Goal: Use online tool/utility: Utilize a website feature to perform a specific function

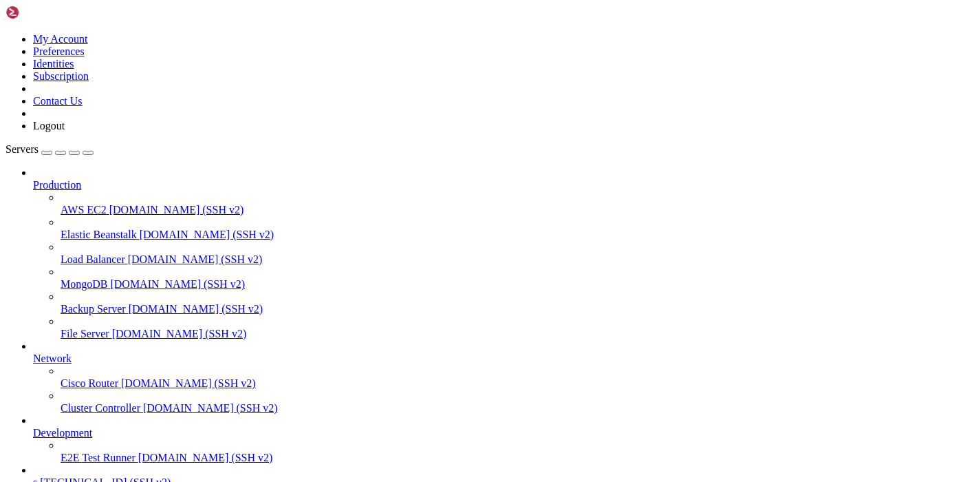
scroll to position [73, 0]
click at [37, 476] on span "s" at bounding box center [35, 482] width 4 height 12
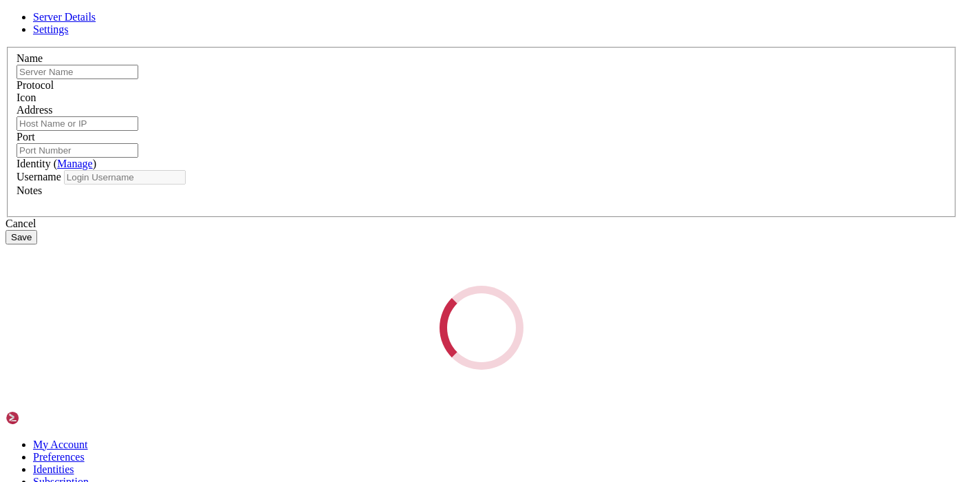
type input "s"
type input "[TECHNICAL_ID]"
type input "22"
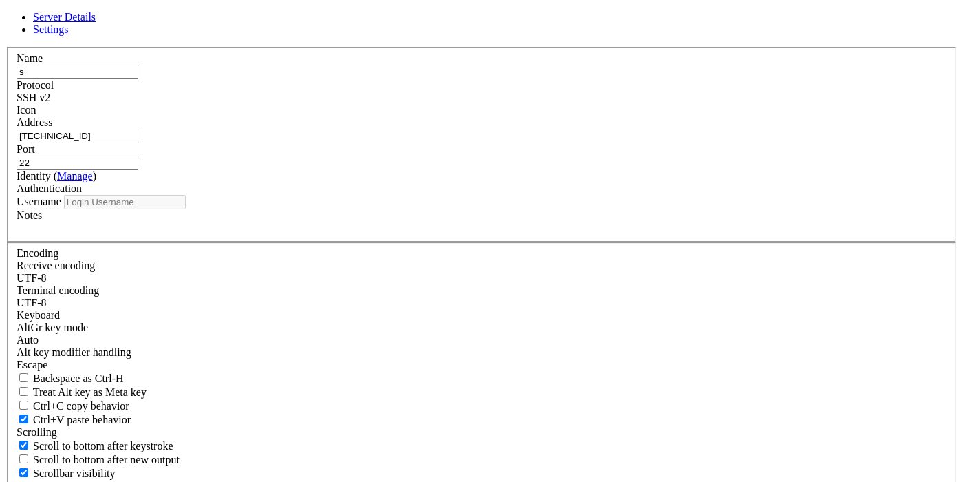
type input "root"
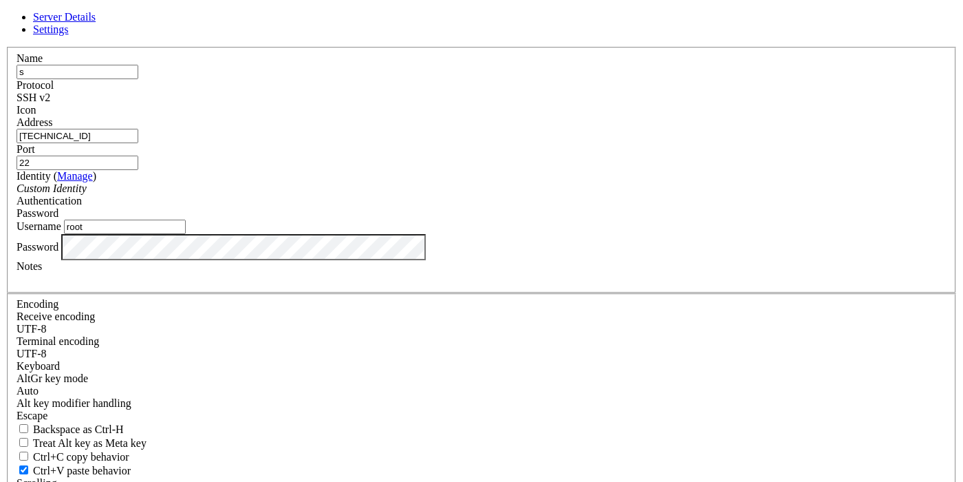
click at [138, 143] on input "[TECHNICAL_ID]" at bounding box center [78, 136] width 122 height 14
paste input "[TECHNICAL_ID]"
type input "[TECHNICAL_ID]"
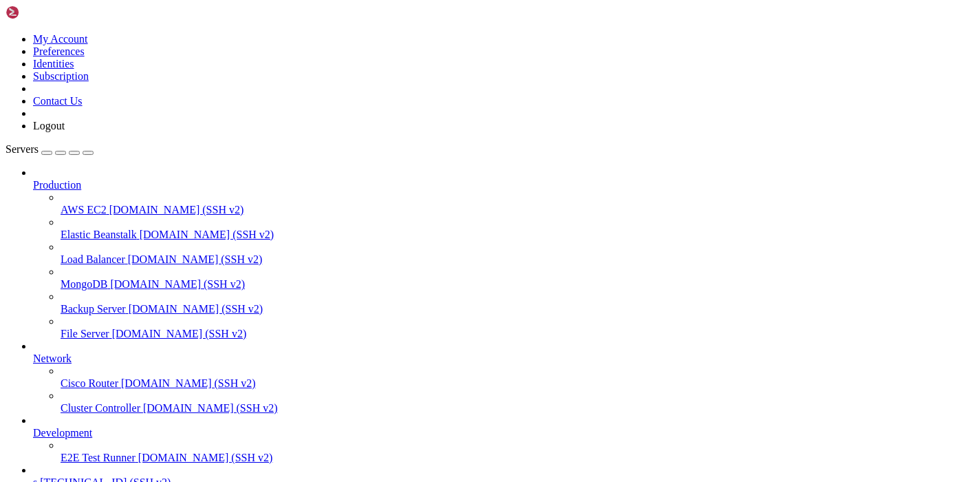
click at [37, 476] on span "s" at bounding box center [35, 482] width 4 height 12
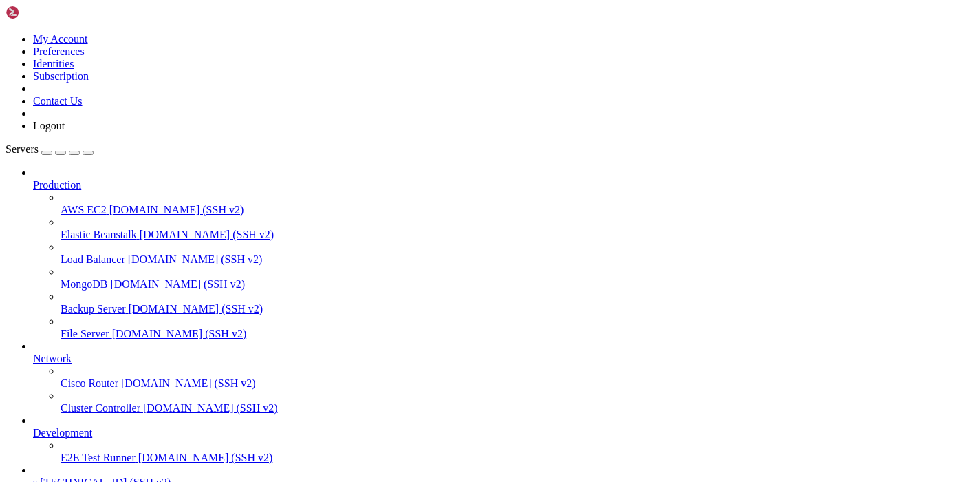
click at [37, 476] on span "s" at bounding box center [35, 482] width 4 height 12
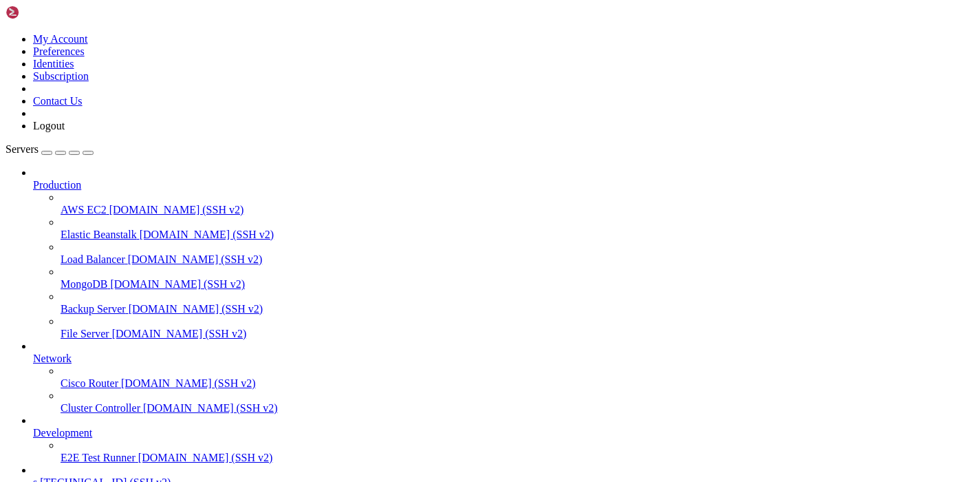
scroll to position [80, 0]
